Goal: Find specific page/section: Find specific page/section

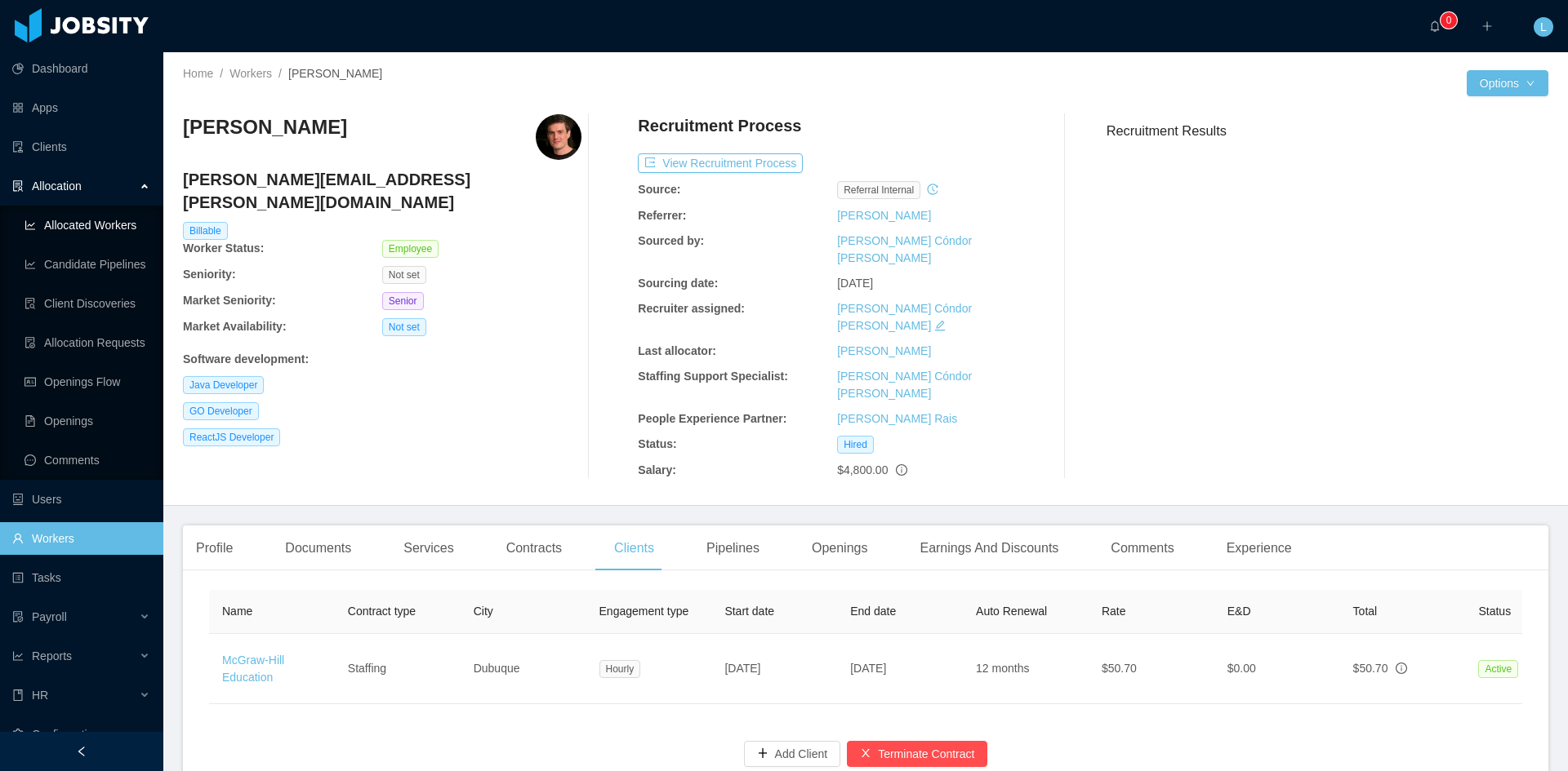
click at [95, 214] on link "Allocated Workers" at bounding box center [87, 225] width 125 height 33
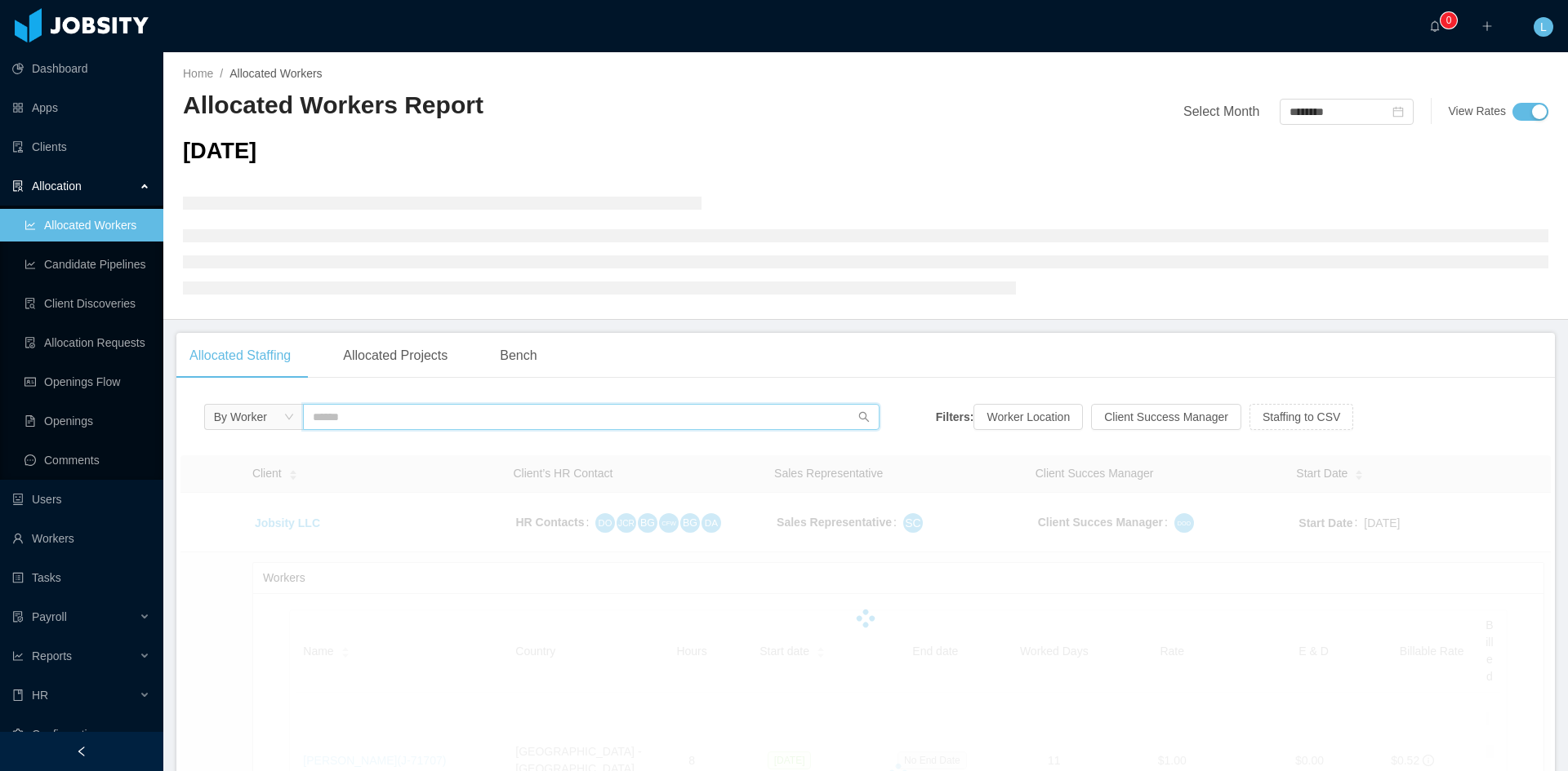
click at [398, 416] on input "text" at bounding box center [591, 417] width 577 height 26
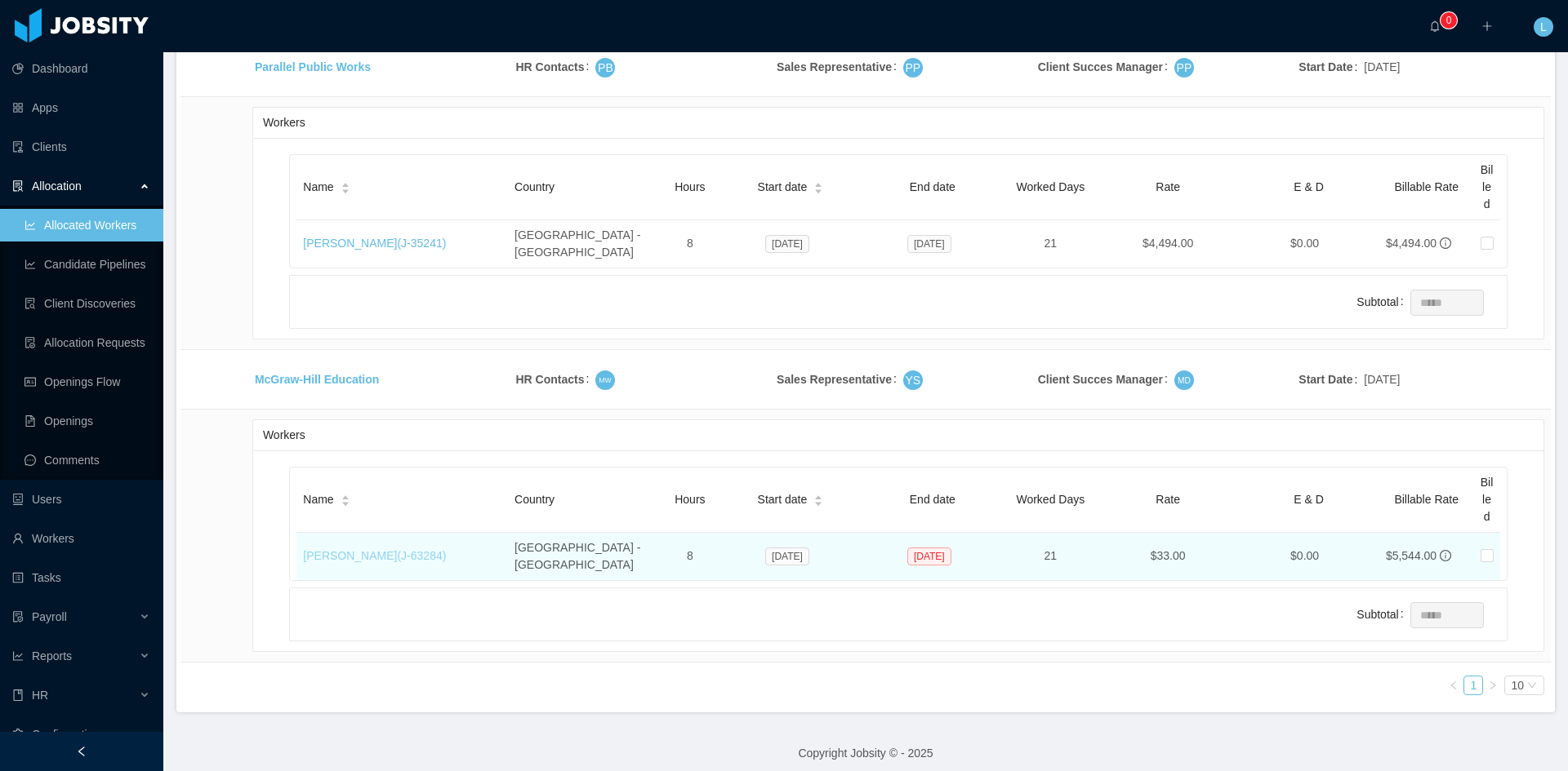
type input "*******"
click at [416, 549] on link "[PERSON_NAME] (J- 63284 )" at bounding box center [374, 556] width 143 height 13
